Goal: Task Accomplishment & Management: Use online tool/utility

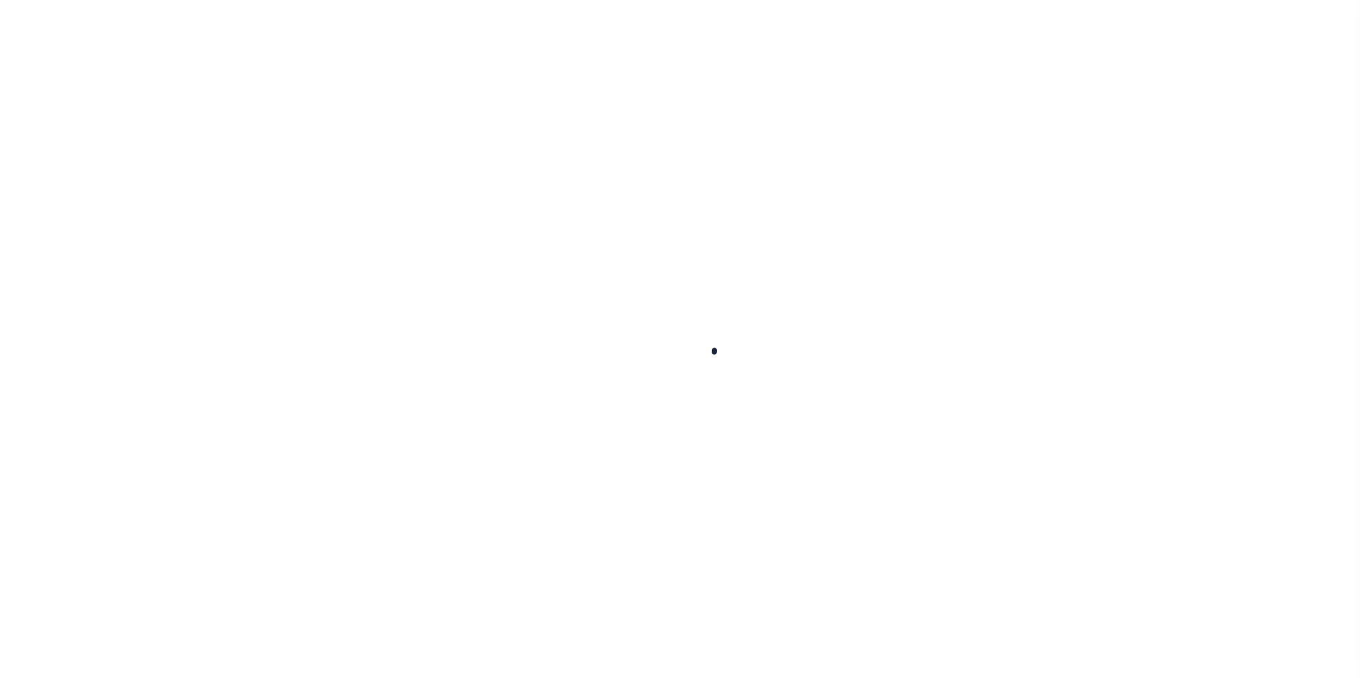
scroll to position [14, 0]
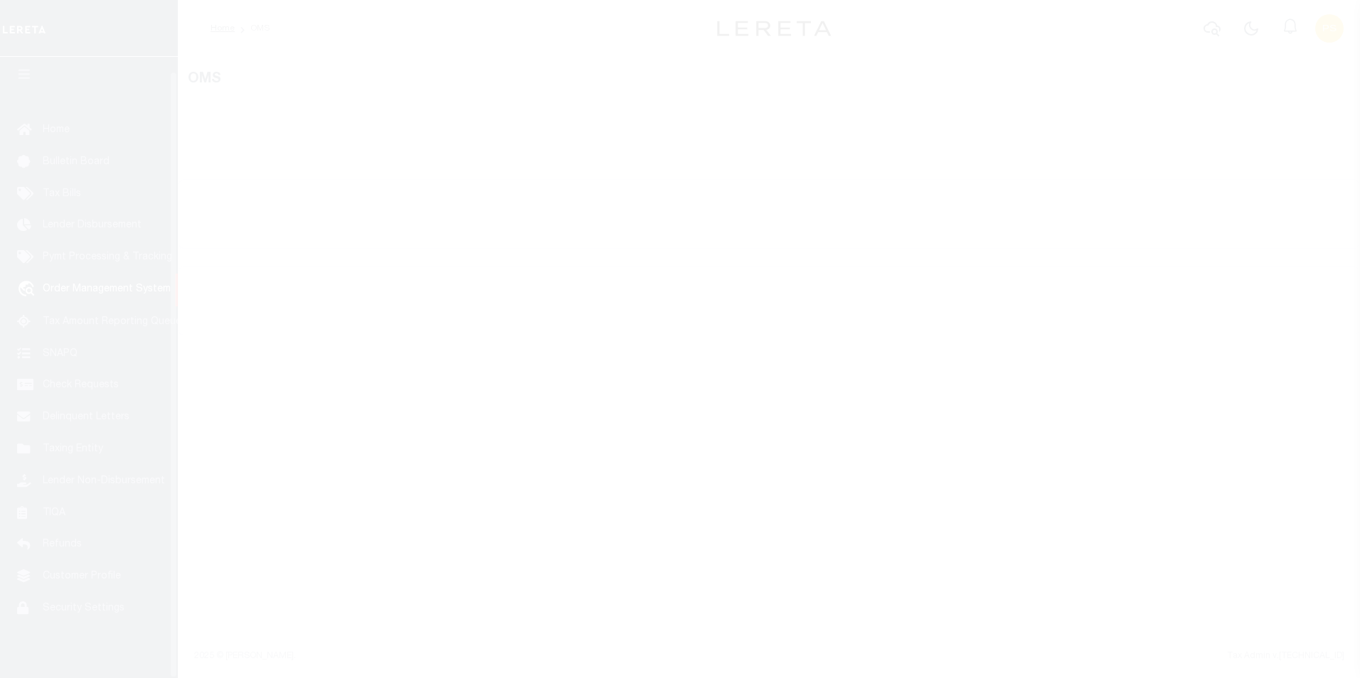
select select "200"
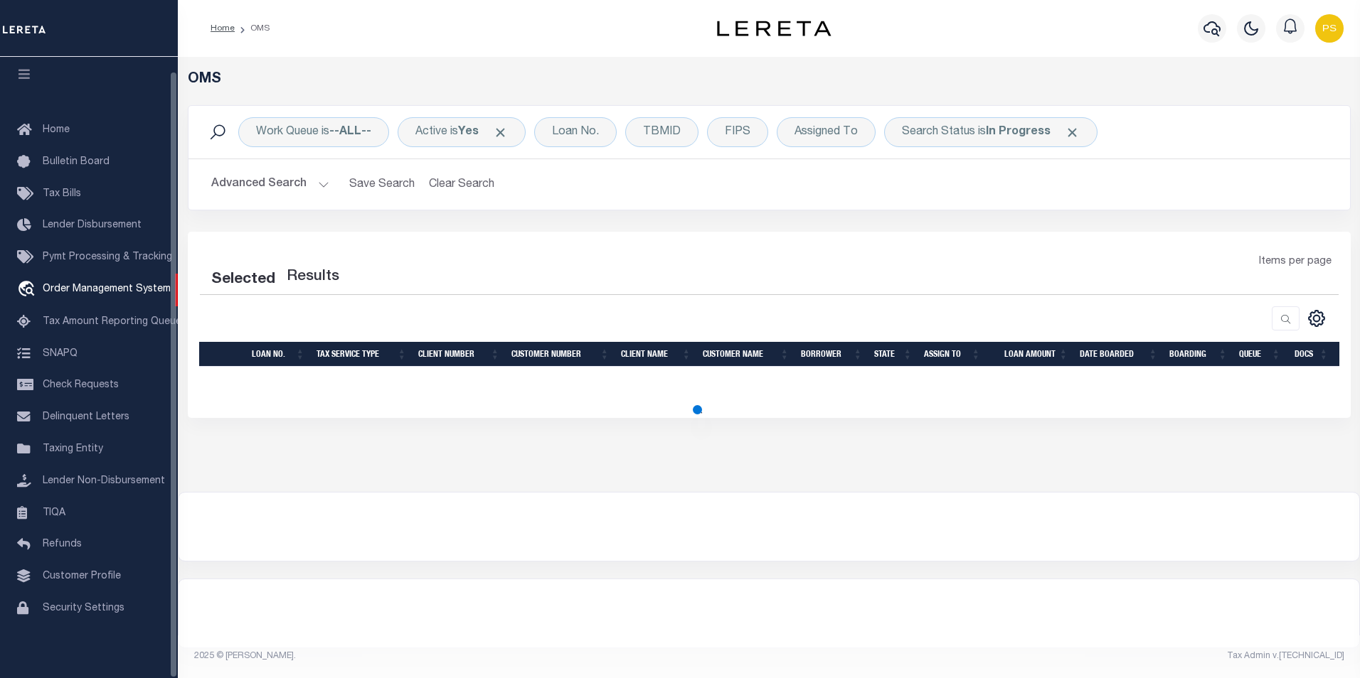
select select "200"
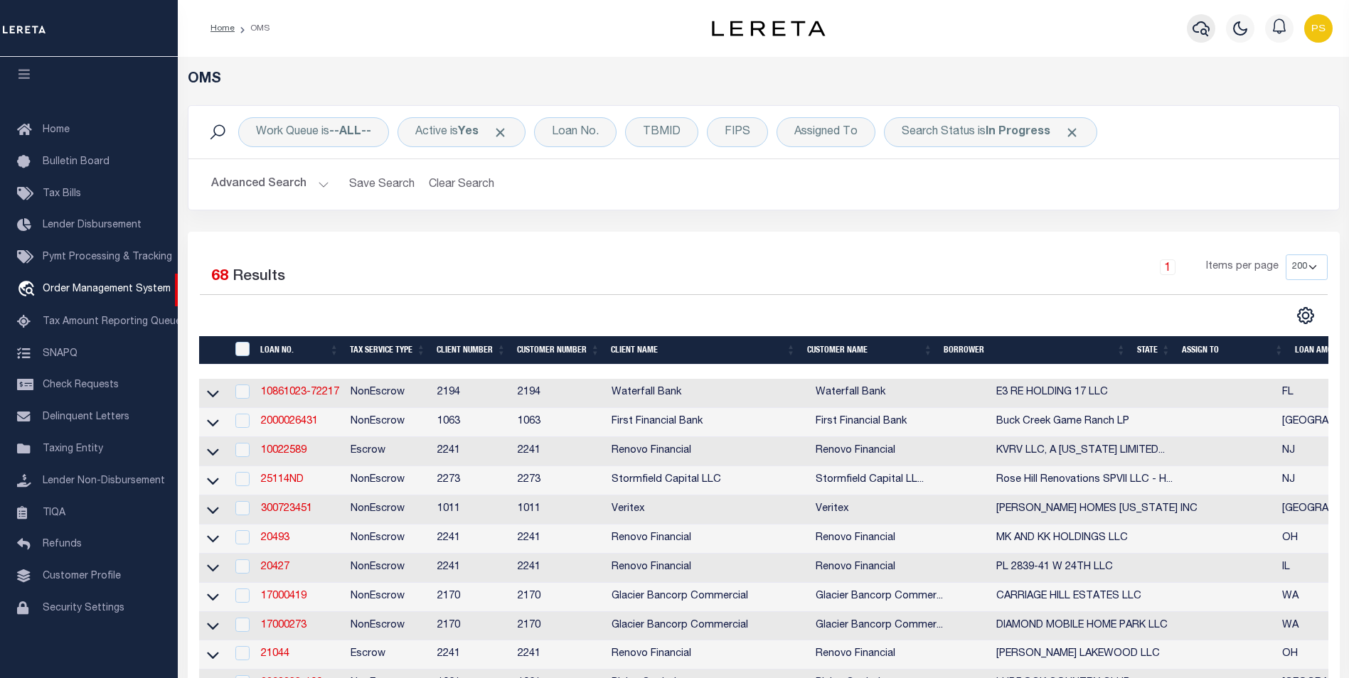
click at [1200, 31] on icon "button" at bounding box center [1201, 28] width 17 height 17
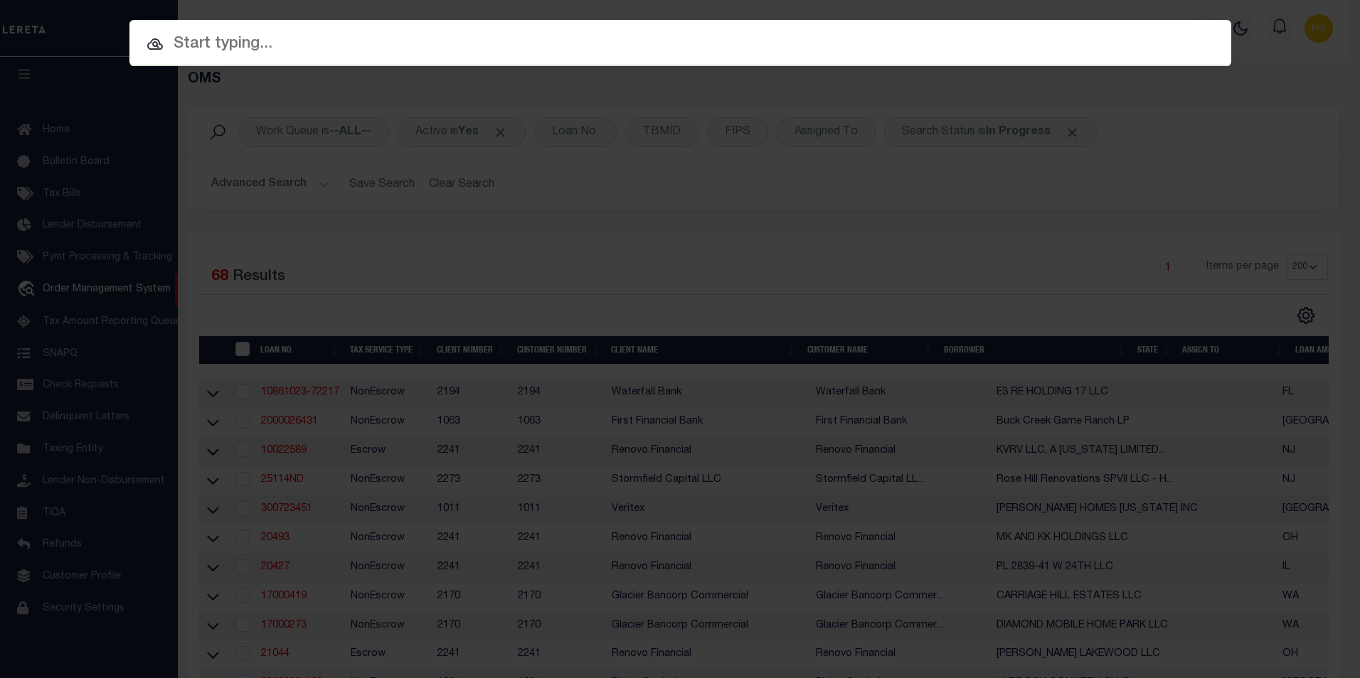
paste input "107819"
type input "107819"
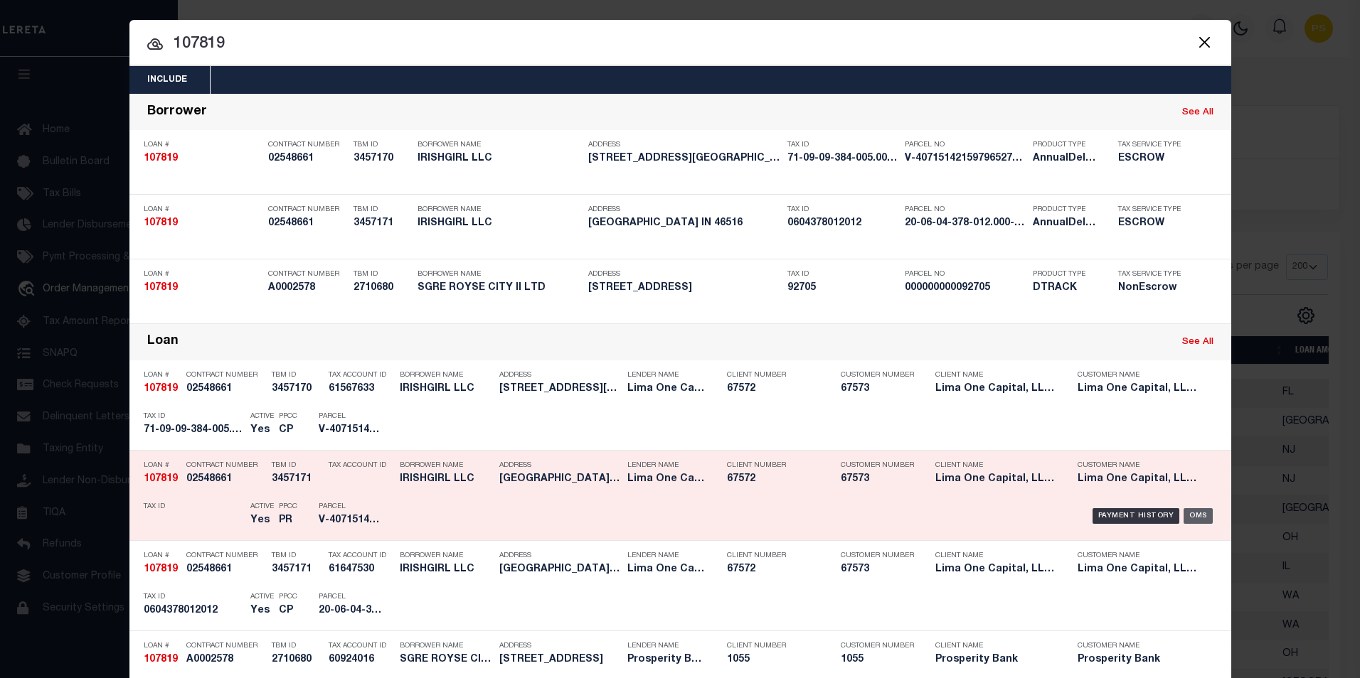
click at [1198, 520] on div "OMS" at bounding box center [1197, 516] width 29 height 16
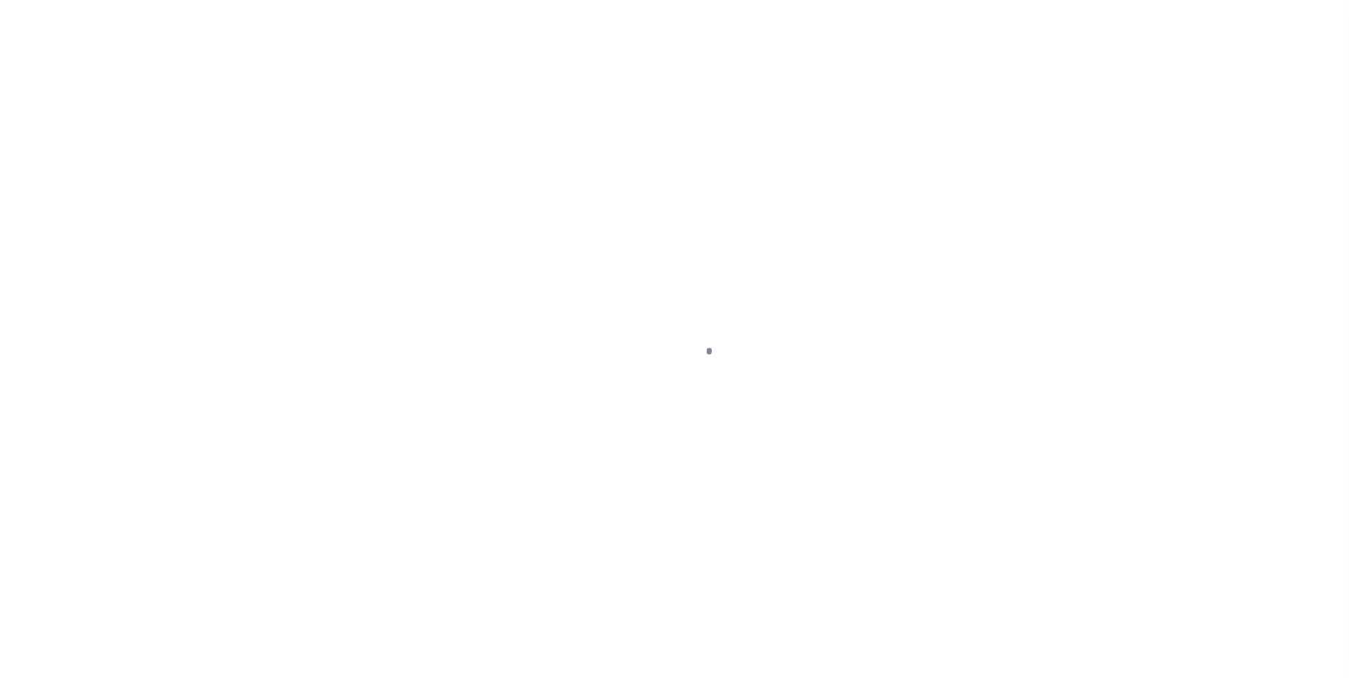
type input "[STREET_ADDRESS]"
select select "Escrow"
select select
type input "ELKHART IN 46516"
type input "107819-2"
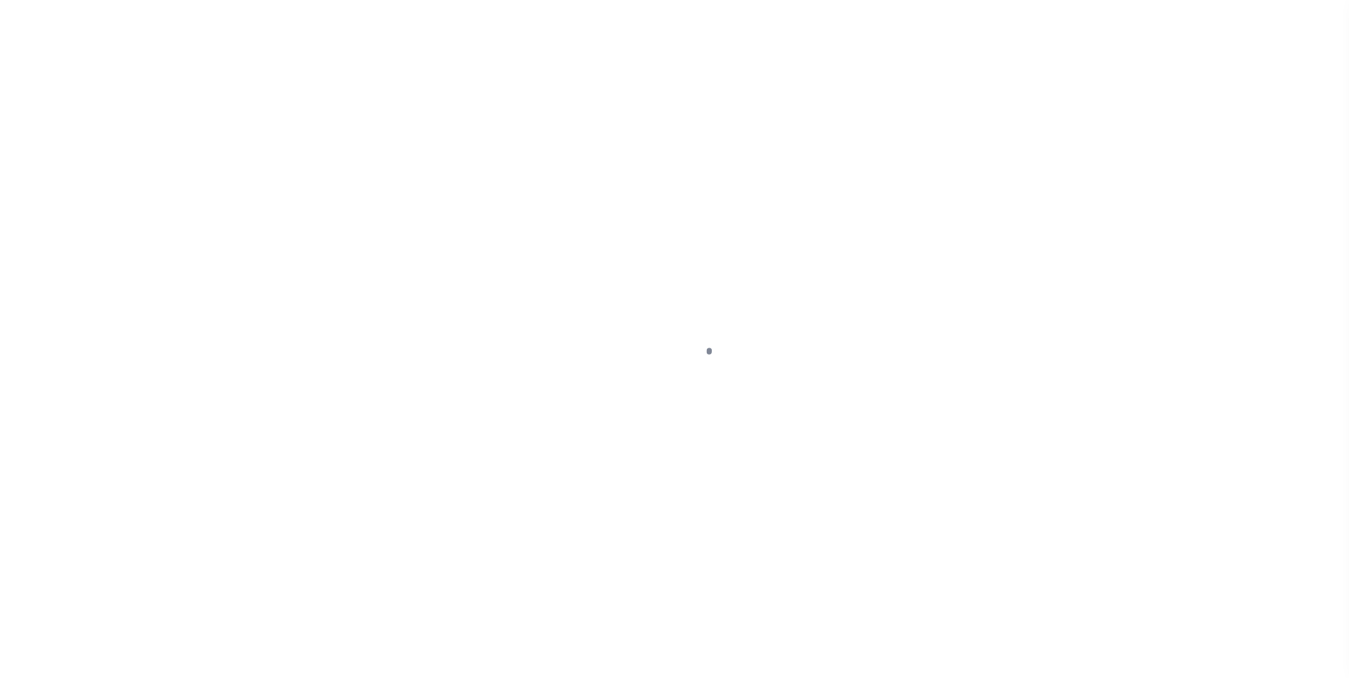
type input "IN"
type textarea "COLLECTOR: ENTITY: PARCEL: 71"
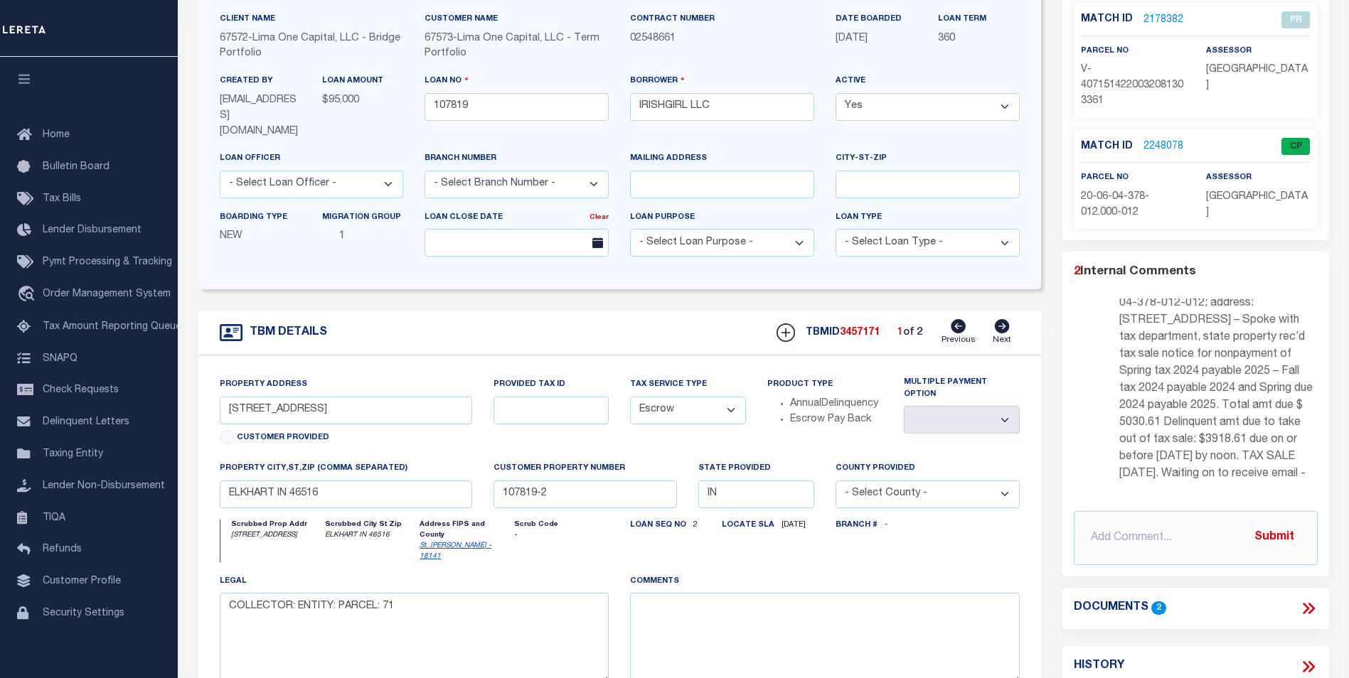
scroll to position [142, 0]
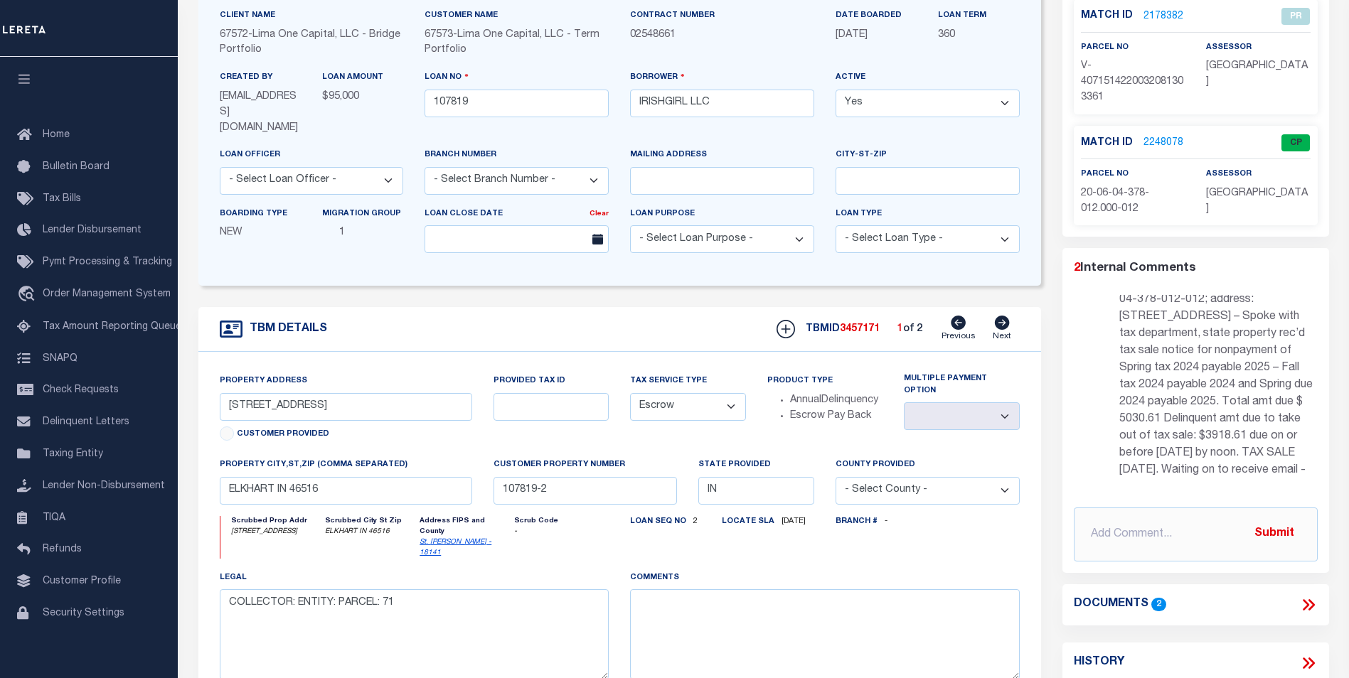
click at [1310, 607] on icon at bounding box center [1308, 605] width 18 height 18
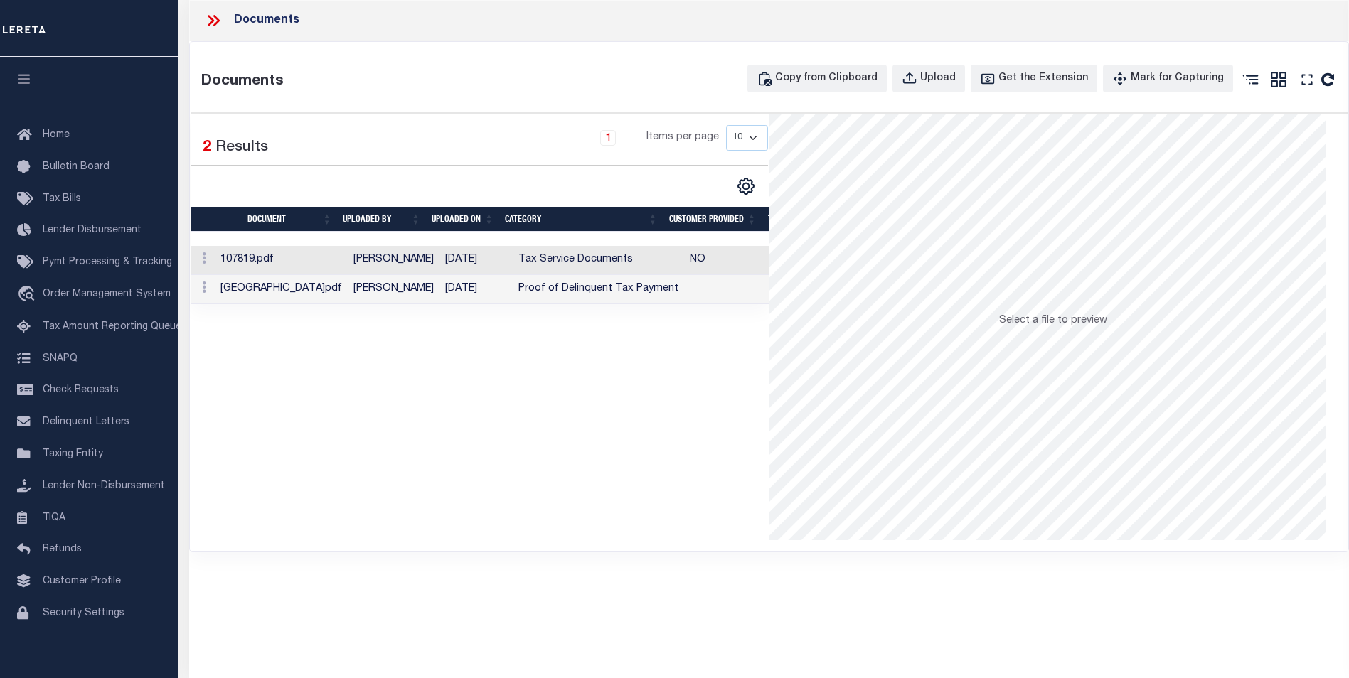
click at [273, 262] on td "107819.pdf" at bounding box center [281, 260] width 133 height 29
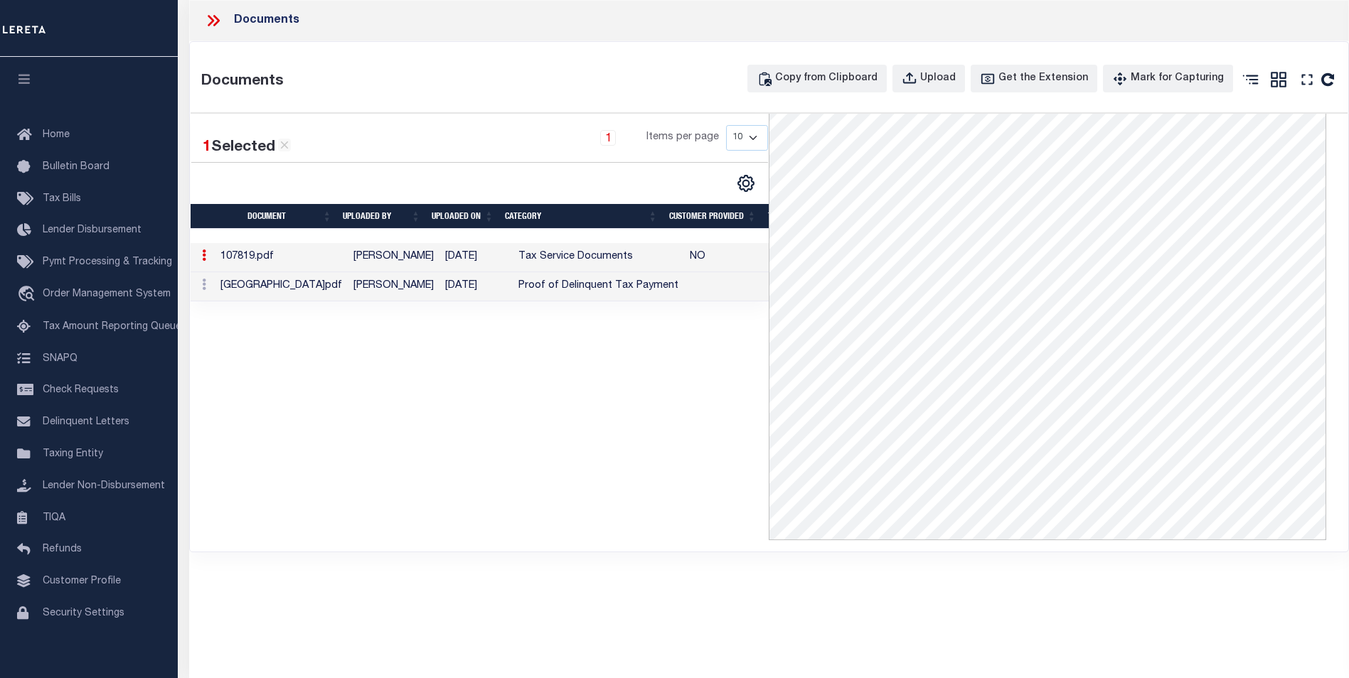
scroll to position [220, 0]
